Goal: Navigation & Orientation: Understand site structure

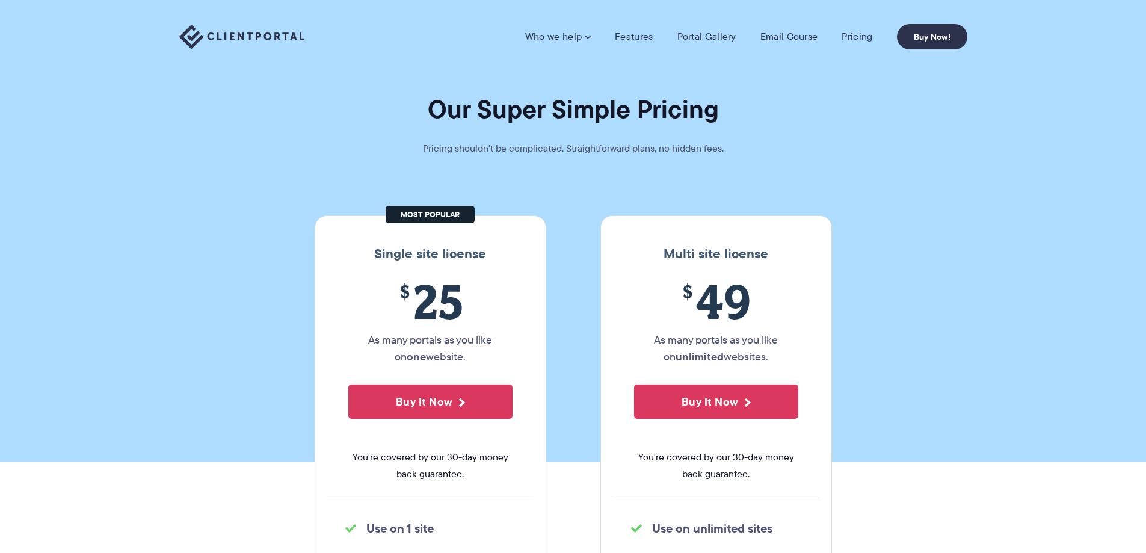
click at [638, 38] on link "Features" at bounding box center [634, 37] width 38 height 12
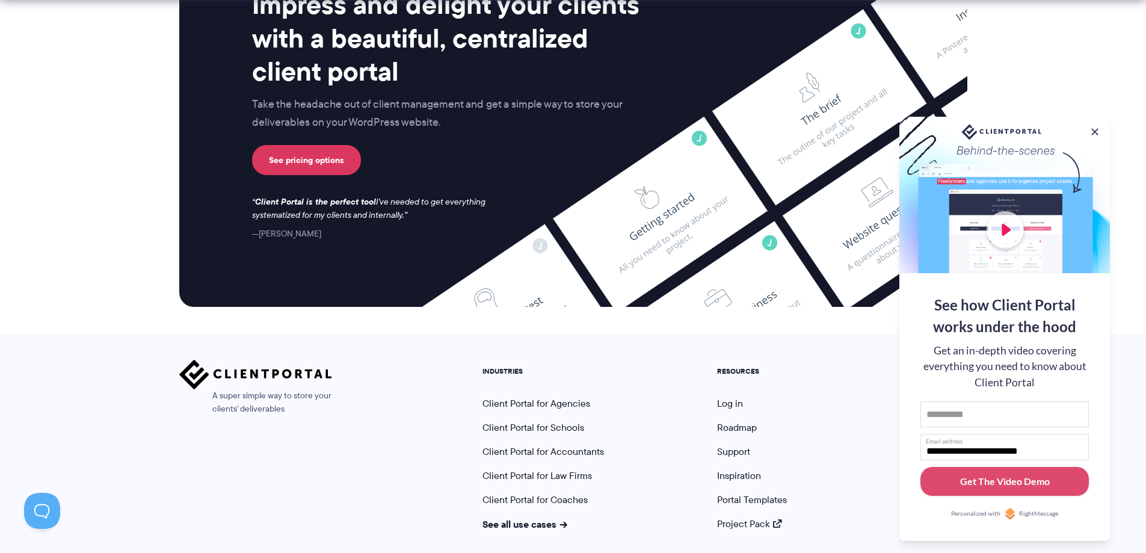
scroll to position [3168, 0]
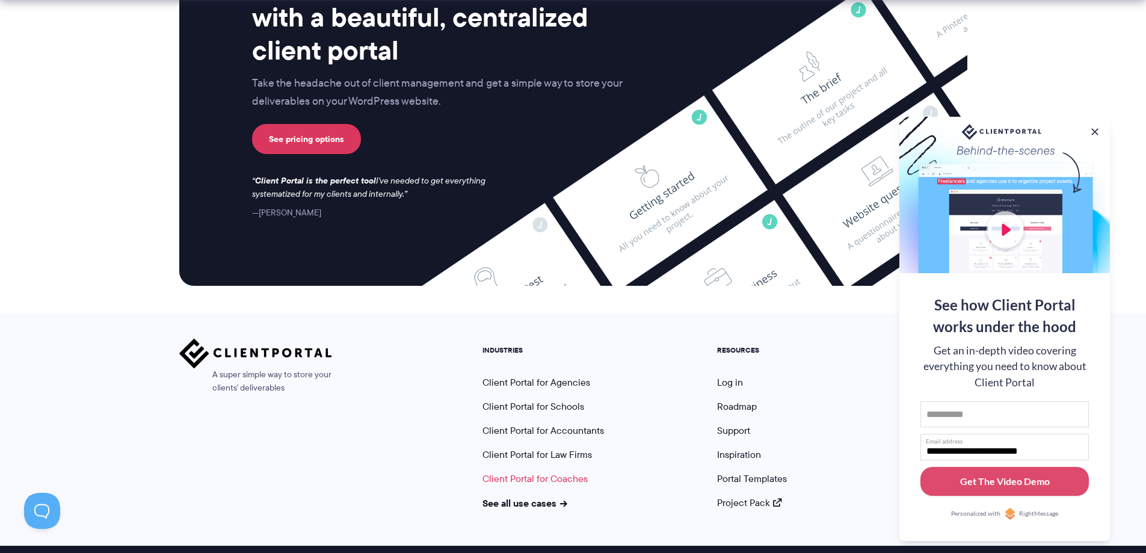
click at [524, 472] on link "Client Portal for Coaches" at bounding box center [534, 479] width 105 height 14
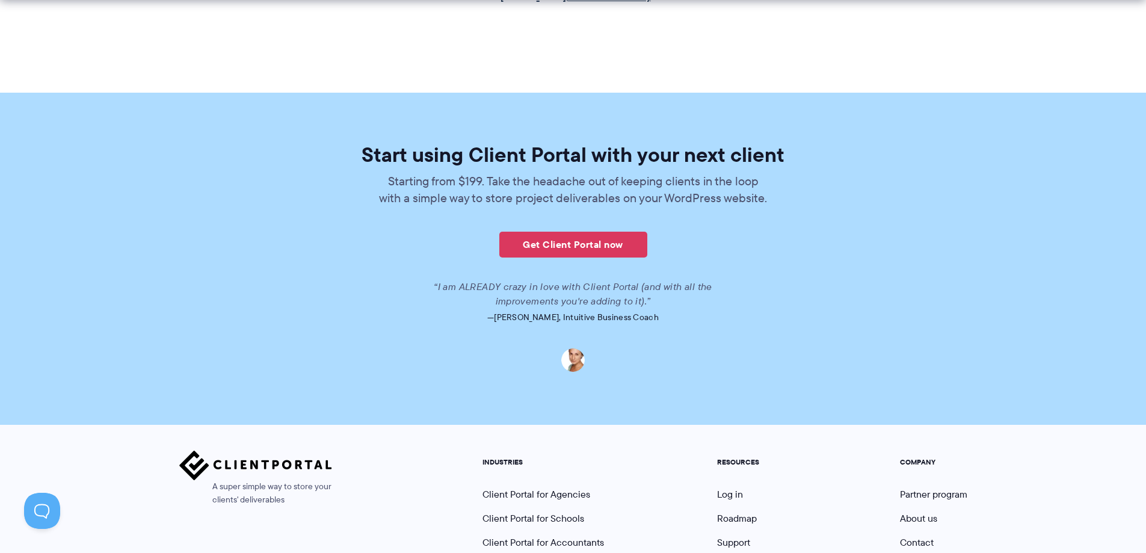
scroll to position [2869, 0]
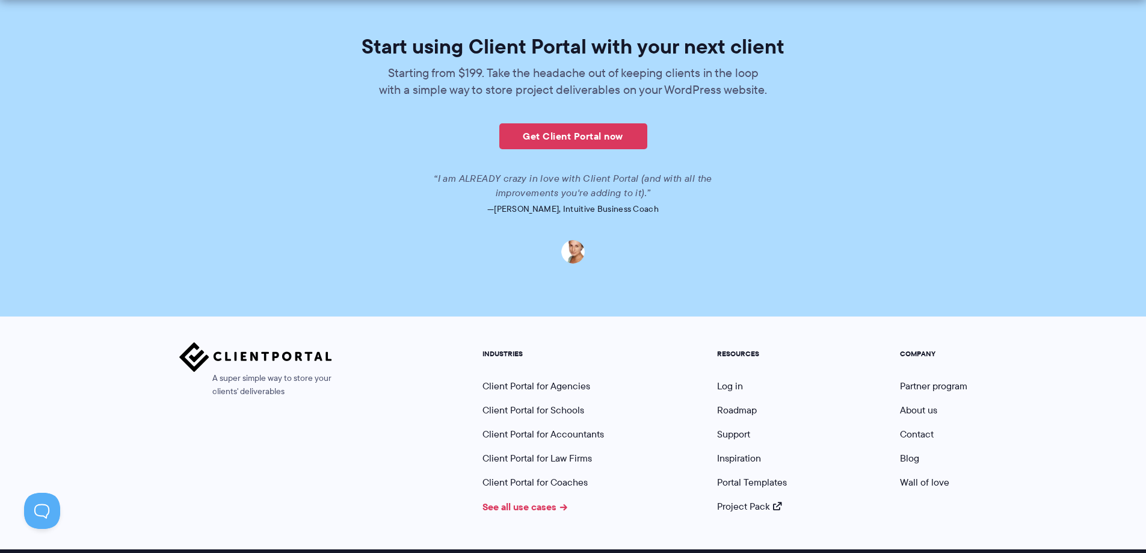
click at [503, 499] on link "See all use cases" at bounding box center [524, 506] width 85 height 14
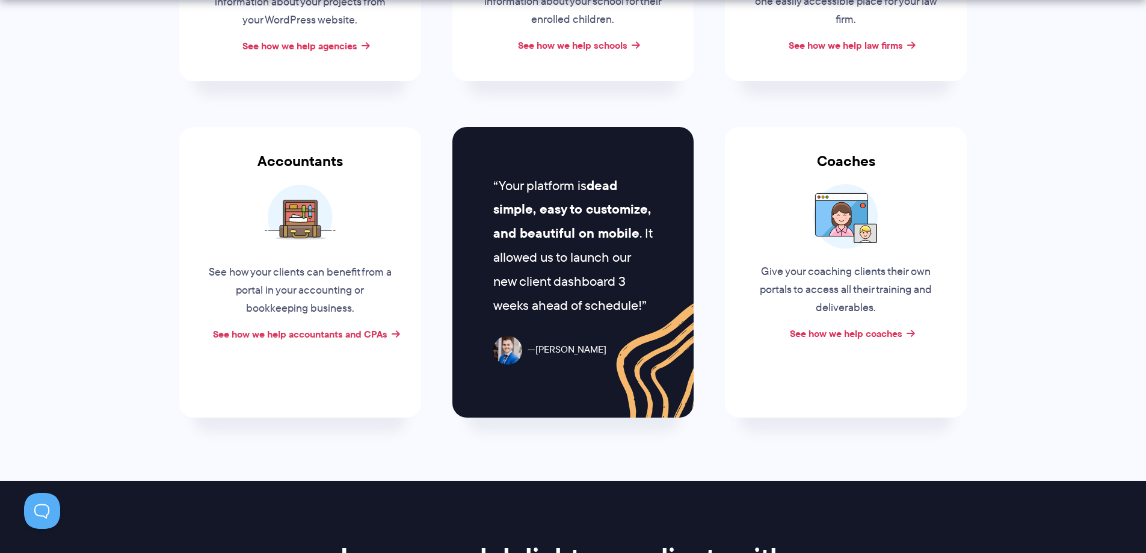
scroll to position [442, 0]
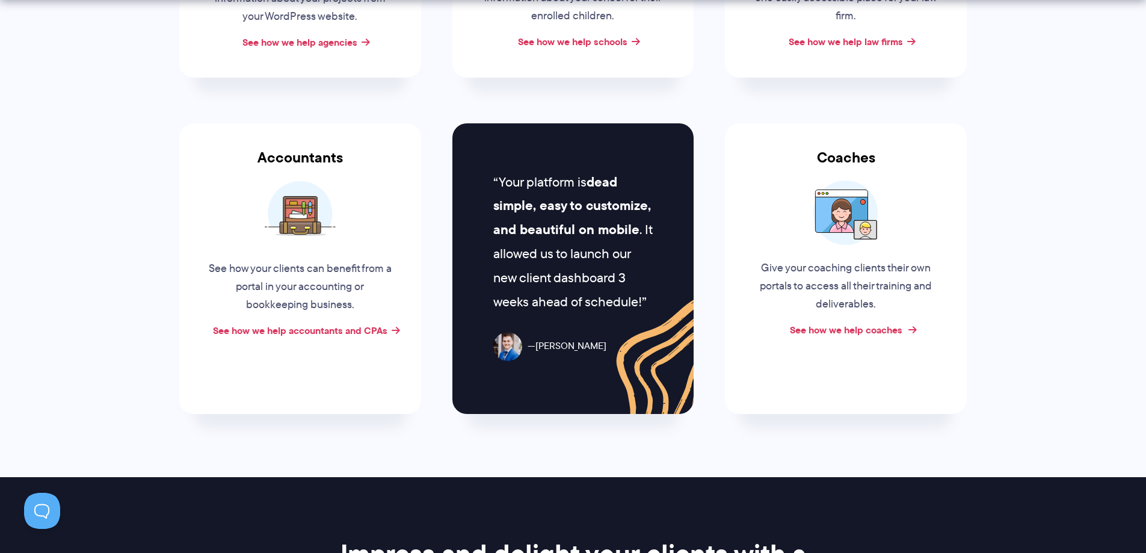
click at [841, 329] on link "See how we help coaches" at bounding box center [846, 329] width 112 height 14
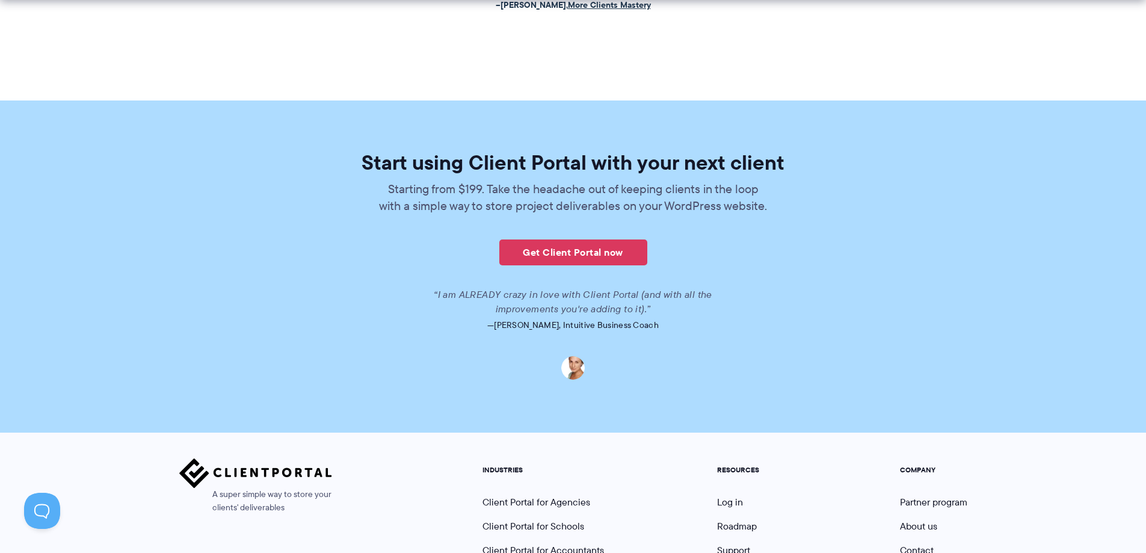
scroll to position [2869, 0]
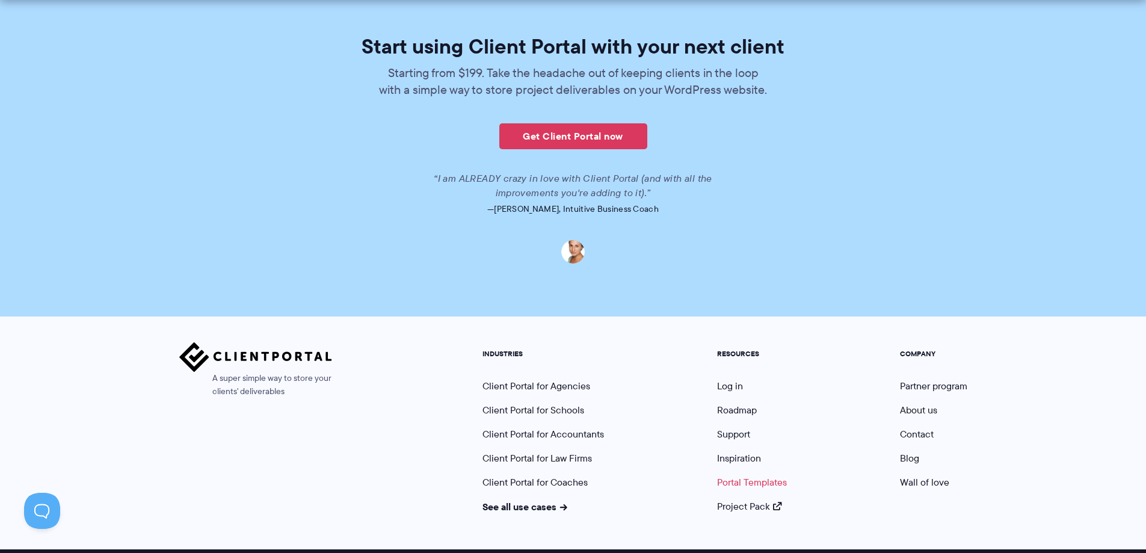
click at [743, 475] on link "Portal Templates" at bounding box center [752, 482] width 70 height 14
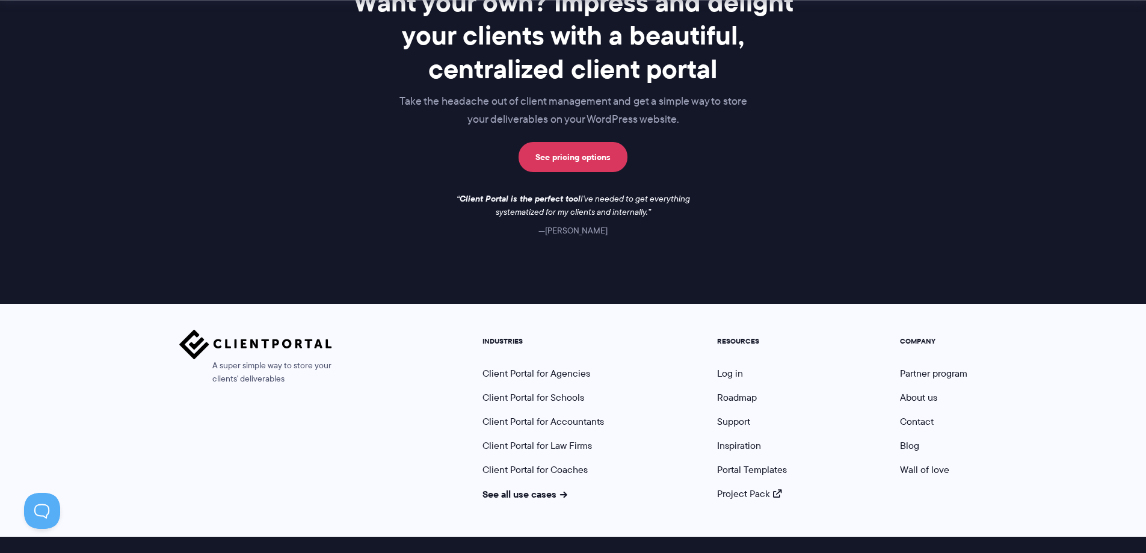
scroll to position [1041, 0]
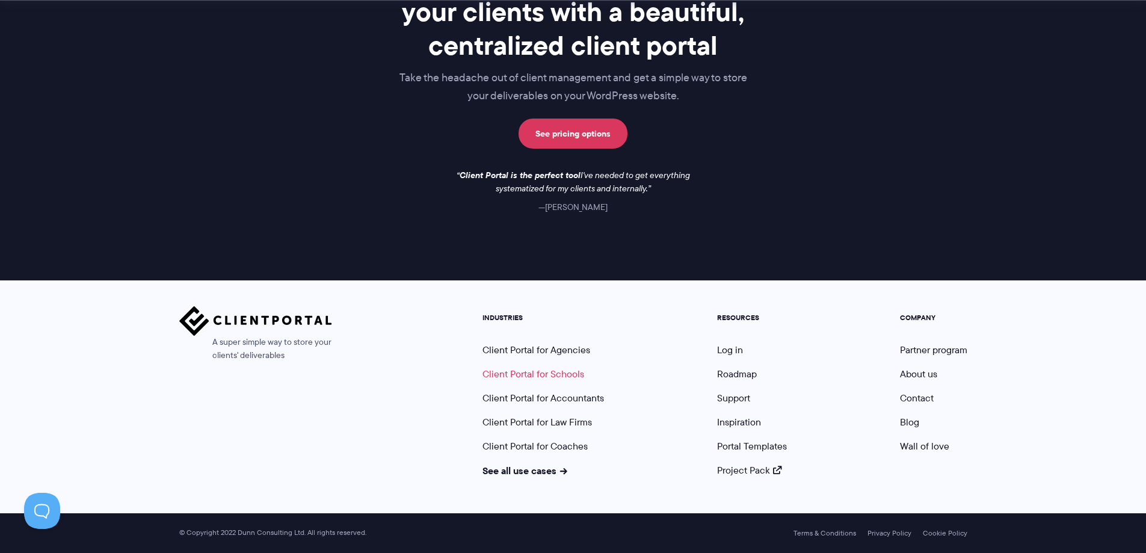
click at [538, 372] on link "Client Portal for Schools" at bounding box center [533, 374] width 102 height 14
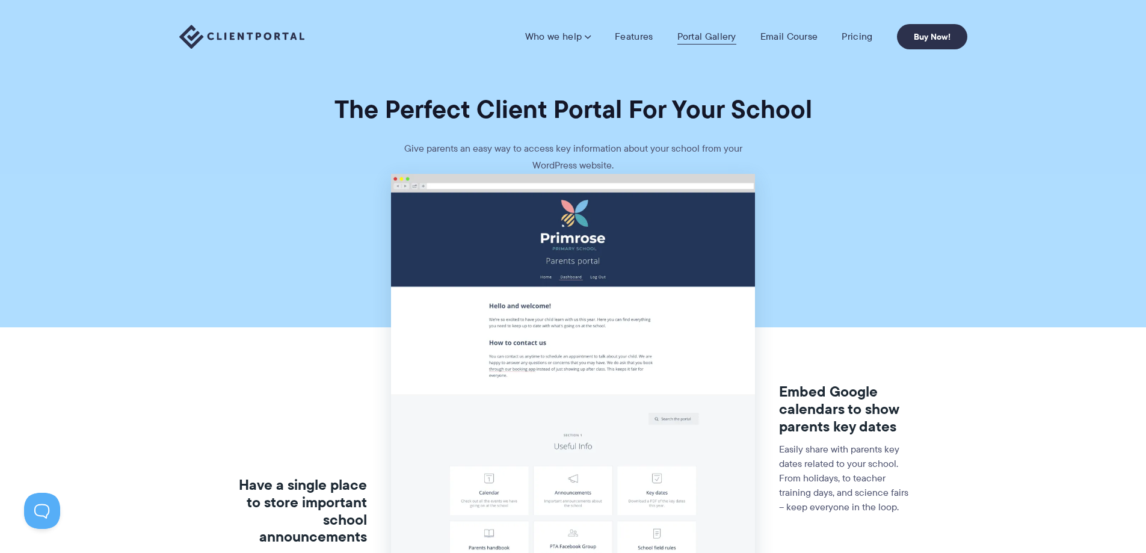
click at [710, 34] on link "Portal Gallery" at bounding box center [706, 37] width 59 height 12
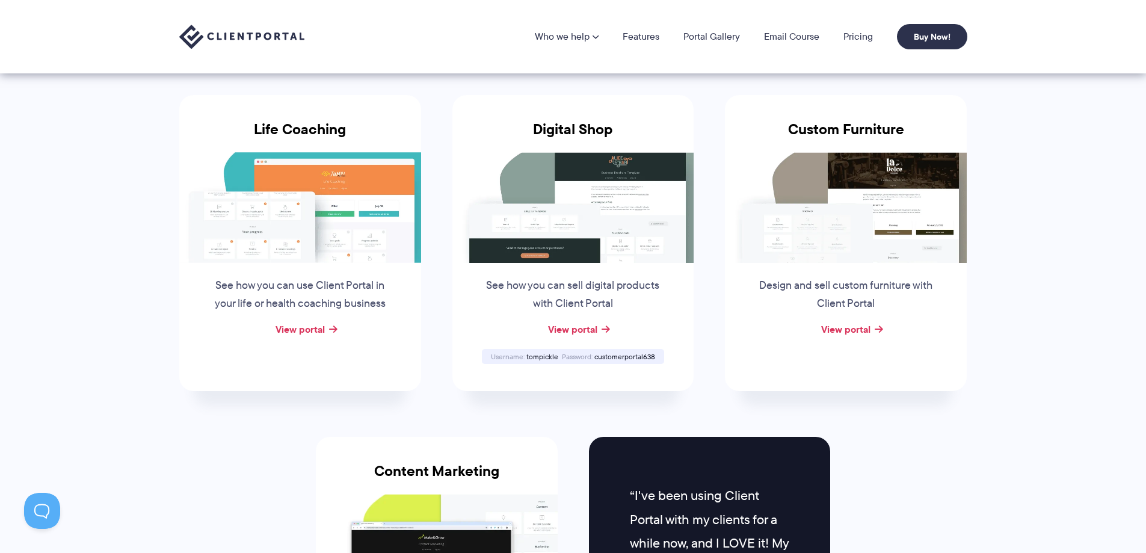
scroll to position [844, 0]
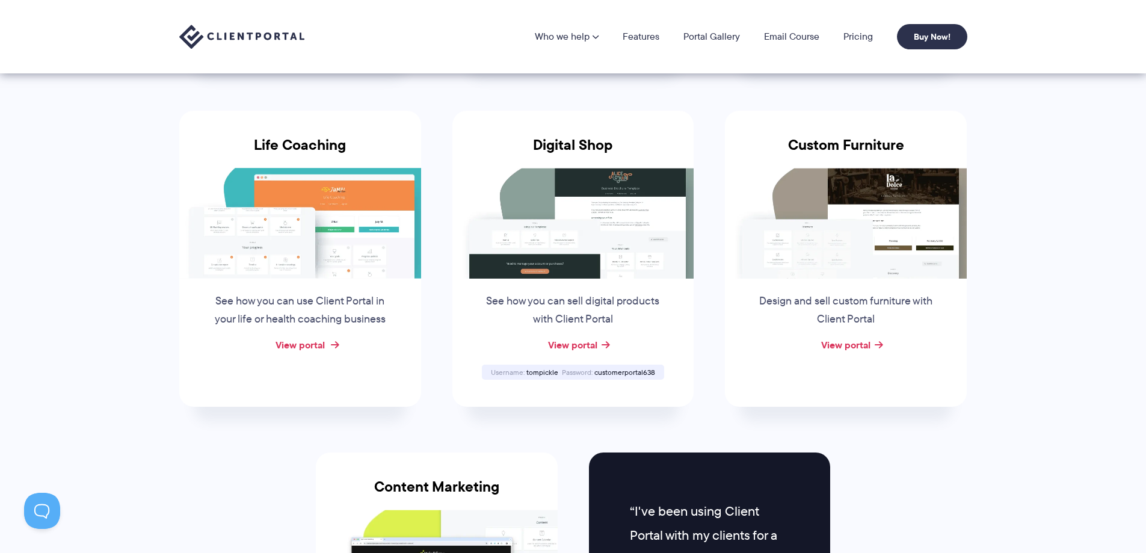
click at [296, 344] on link "View portal" at bounding box center [300, 344] width 49 height 14
